Goal: Information Seeking & Learning: Learn about a topic

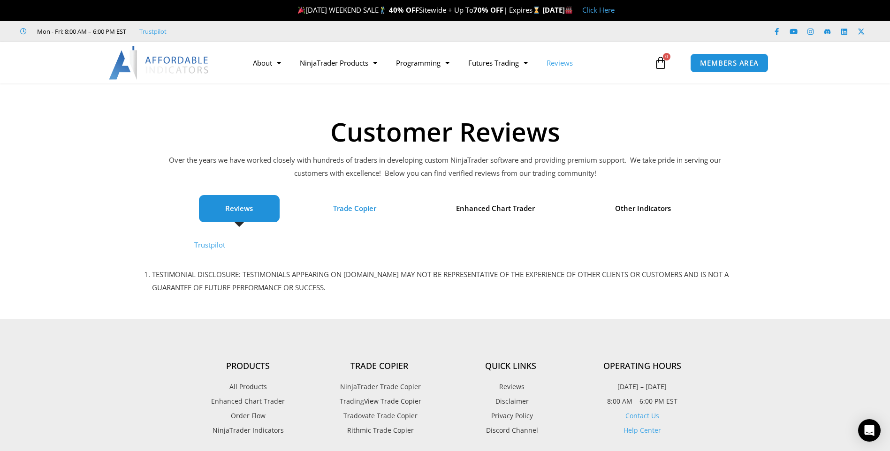
click at [364, 208] on span "Trade Copier" at bounding box center [354, 208] width 43 height 13
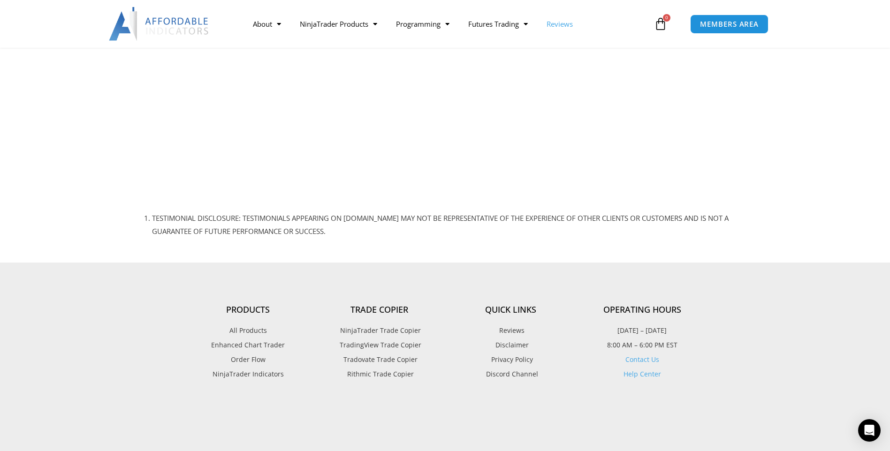
scroll to position [891, 0]
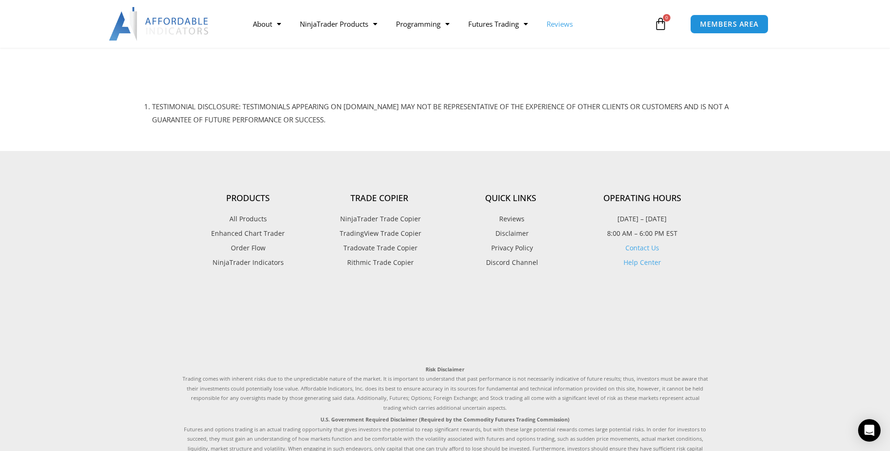
click at [387, 218] on span "NinjaTrader Trade Copier" at bounding box center [379, 219] width 83 height 12
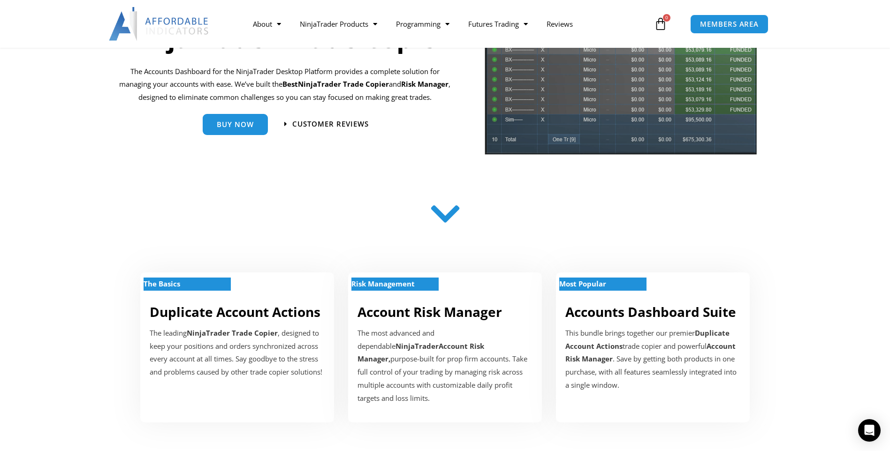
scroll to position [188, 0]
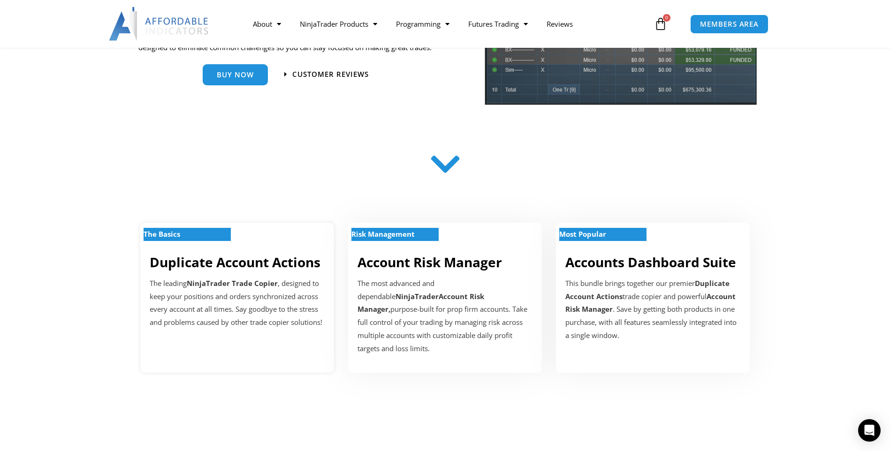
click at [280, 261] on link "Duplicate Account Actions" at bounding box center [235, 262] width 171 height 18
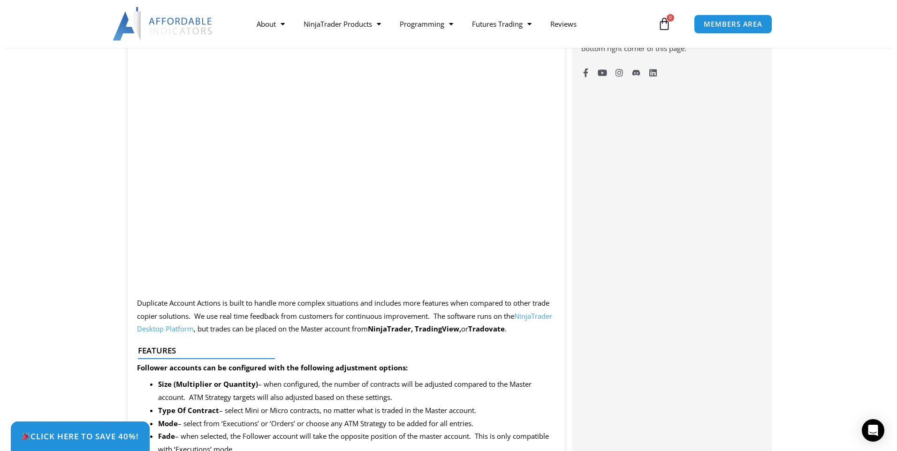
scroll to position [704, 0]
